Goal: Information Seeking & Learning: Learn about a topic

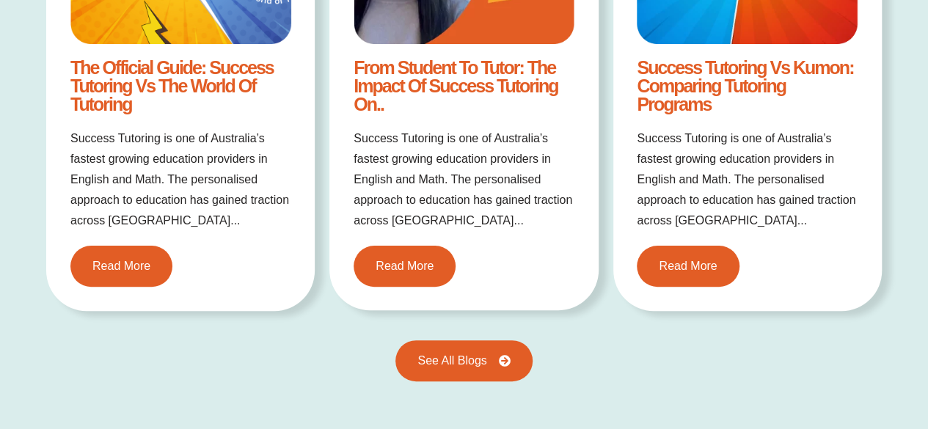
scroll to position [2862, 0]
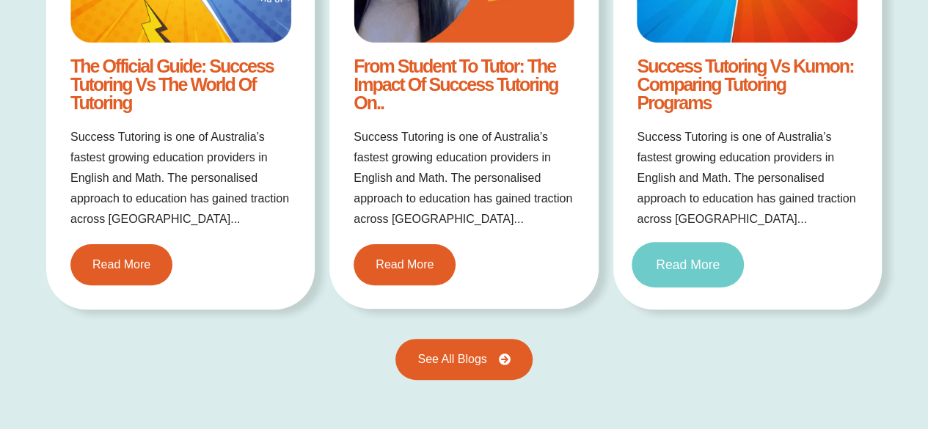
click at [678, 266] on span "Read More" at bounding box center [688, 264] width 64 height 13
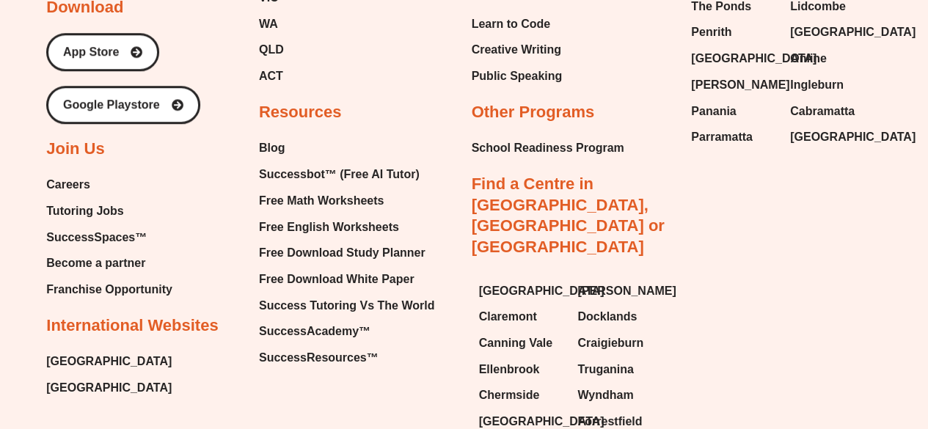
scroll to position [6185, 0]
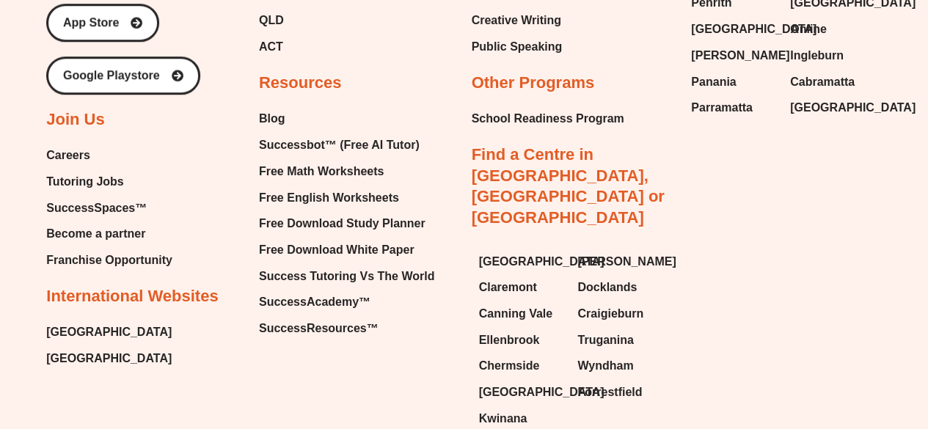
click at [101, 249] on span "Franchise Opportunity" at bounding box center [109, 260] width 126 height 22
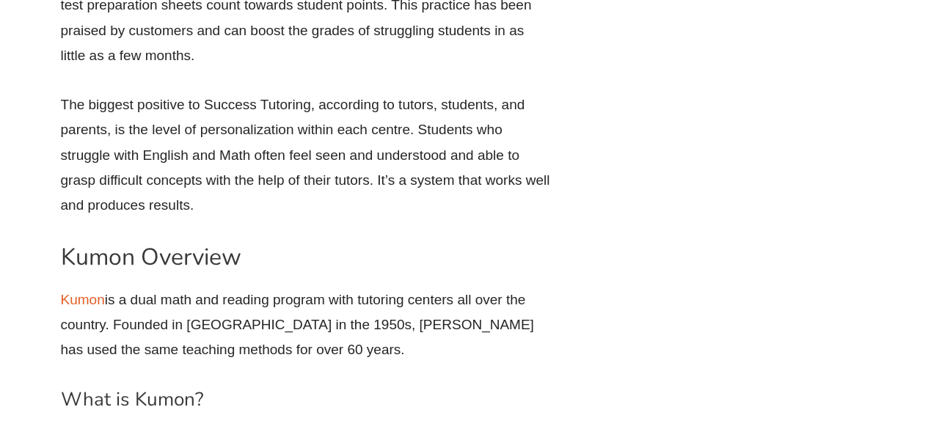
scroll to position [3857, 0]
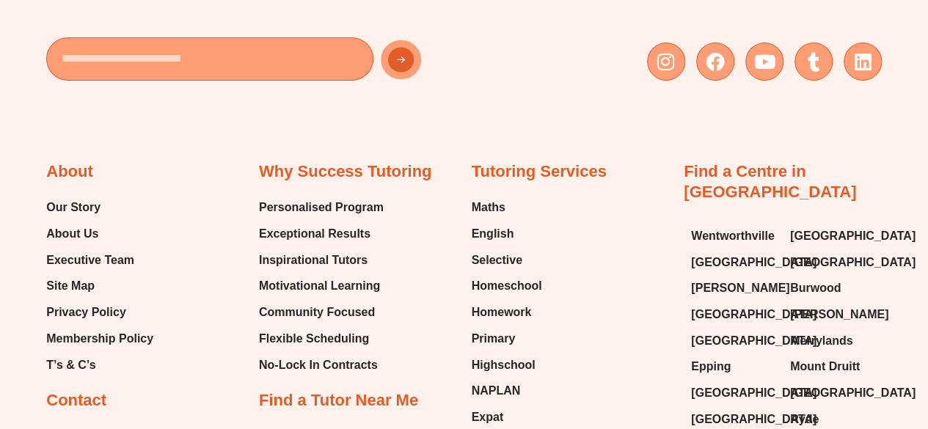
scroll to position [2636, 0]
